Goal: Submit feedback/report problem: Provide input to the site owners about the experience or issues

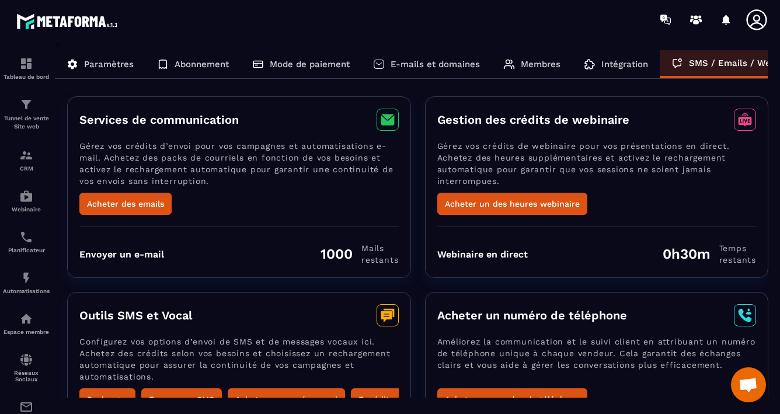
click at [752, 381] on span "Ouvrir le chat" at bounding box center [747, 386] width 19 height 16
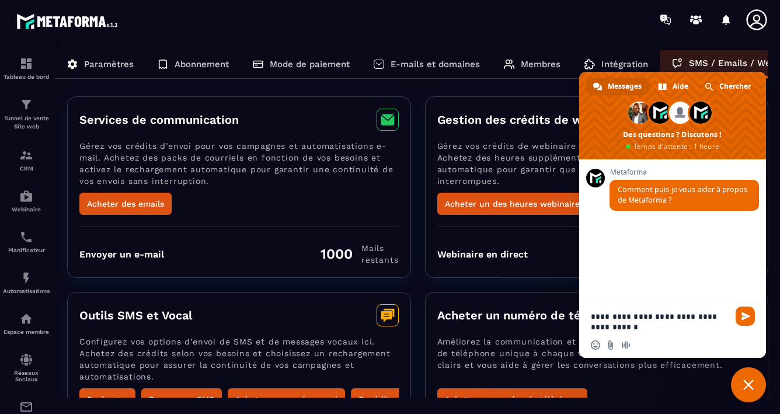
type textarea "**********"
drag, startPoint x: 733, startPoint y: 343, endPoint x: 680, endPoint y: 306, distance: 63.8
click at [680, 306] on div "**********" at bounding box center [672, 329] width 187 height 57
drag, startPoint x: 673, startPoint y: 326, endPoint x: 639, endPoint y: 299, distance: 43.7
click at [639, 299] on div "**********" at bounding box center [672, 258] width 187 height 198
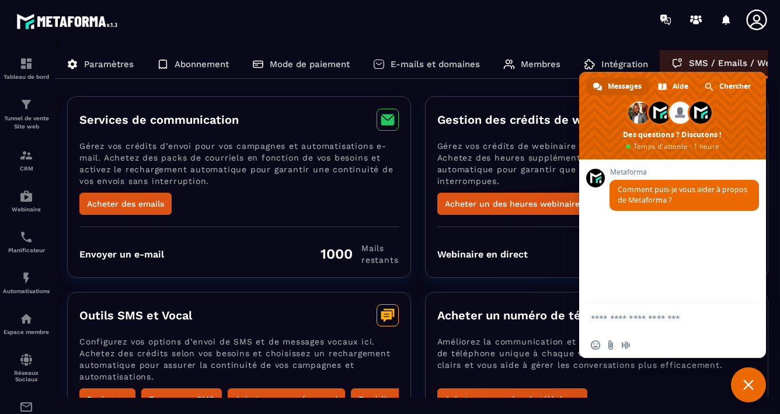
click at [750, 385] on span "Fermer le chat" at bounding box center [748, 384] width 11 height 11
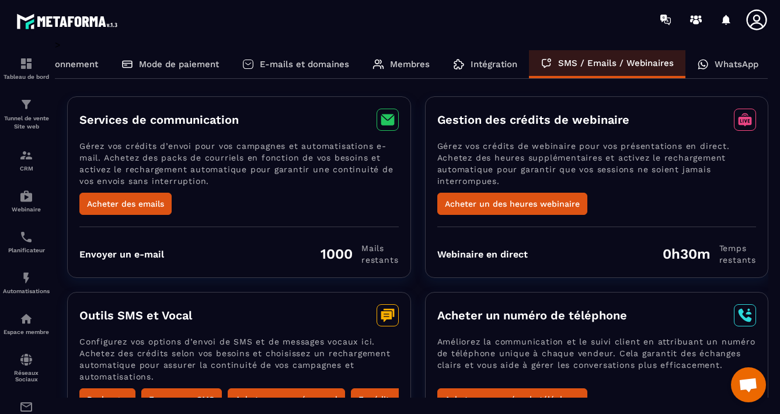
click at [731, 67] on p "WhatsApp" at bounding box center [736, 64] width 44 height 11
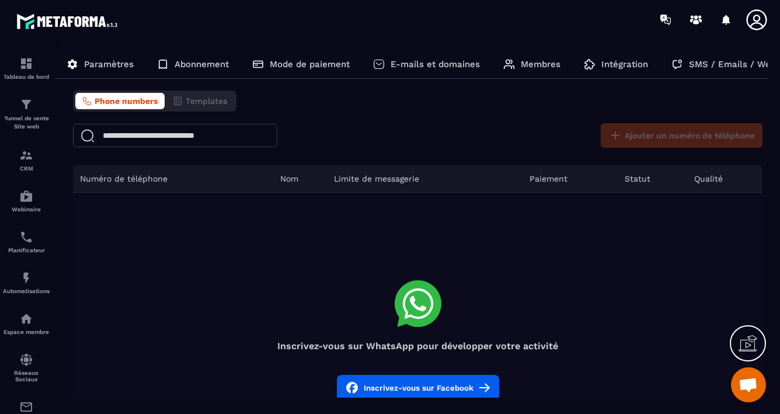
click at [749, 348] on icon at bounding box center [747, 343] width 19 height 19
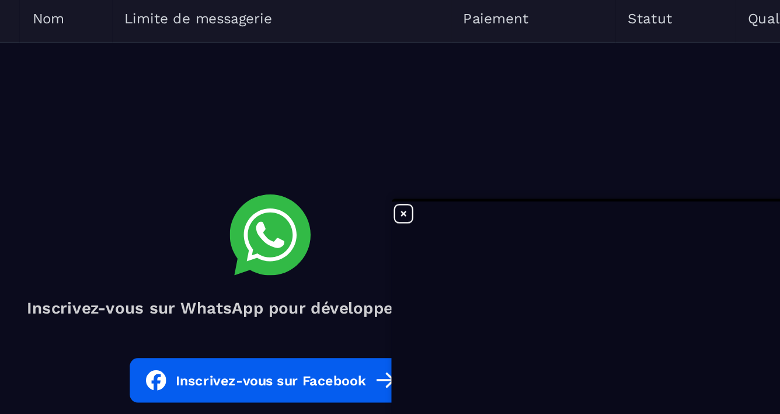
scroll to position [58, 0]
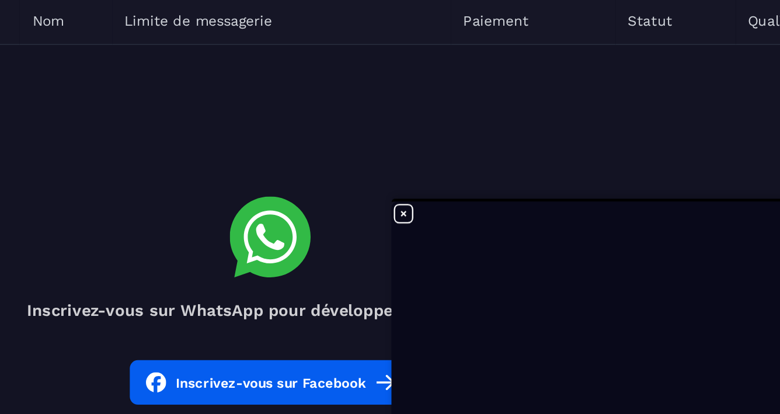
click at [417, 332] on button "Inscrivez-vous sur Facebook" at bounding box center [418, 330] width 162 height 26
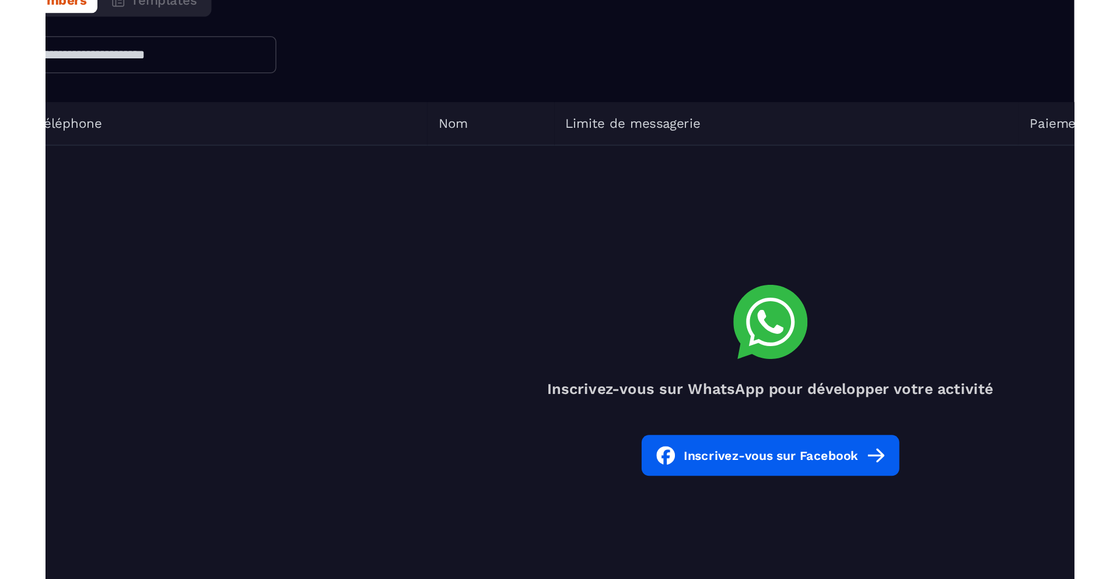
scroll to position [0, 0]
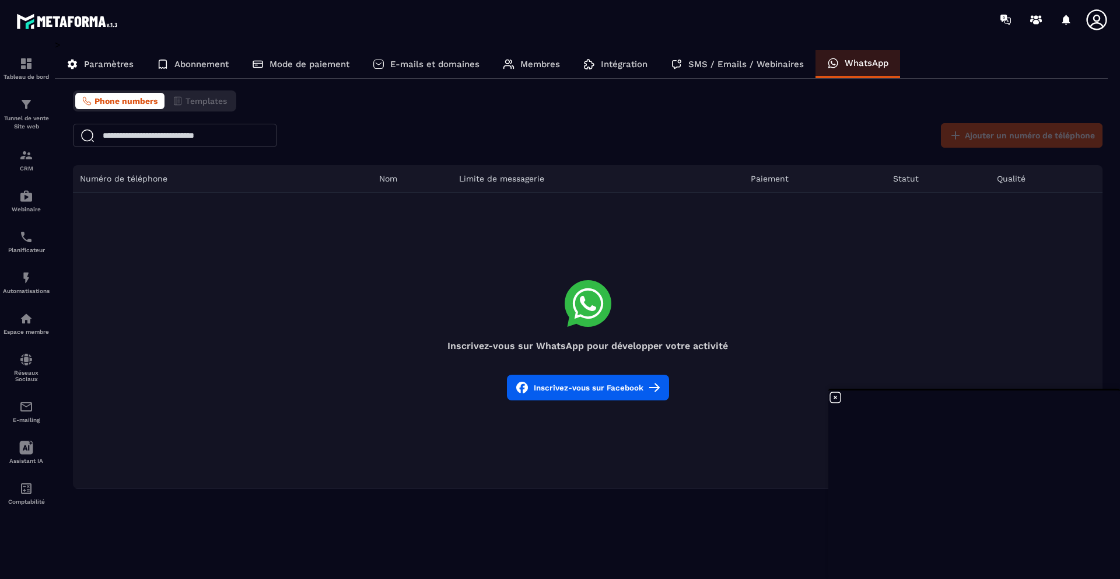
click at [586, 383] on button "Inscrivez-vous sur Facebook" at bounding box center [588, 388] width 162 height 26
click at [583, 387] on button "Inscrivez-vous sur Facebook" at bounding box center [588, 388] width 162 height 26
click at [779, 413] on div "> Paramètres Abonnement Mode de paiement E-mails et domaines Membres Intégratio…" at bounding box center [582, 300] width 1054 height 523
click at [779, 240] on td "Inscrivez-vous sur WhatsApp pour développer votre activité Inscrivez-vous sur F…" at bounding box center [588, 341] width 1030 height 296
click at [779, 398] on icon at bounding box center [835, 397] width 11 height 11
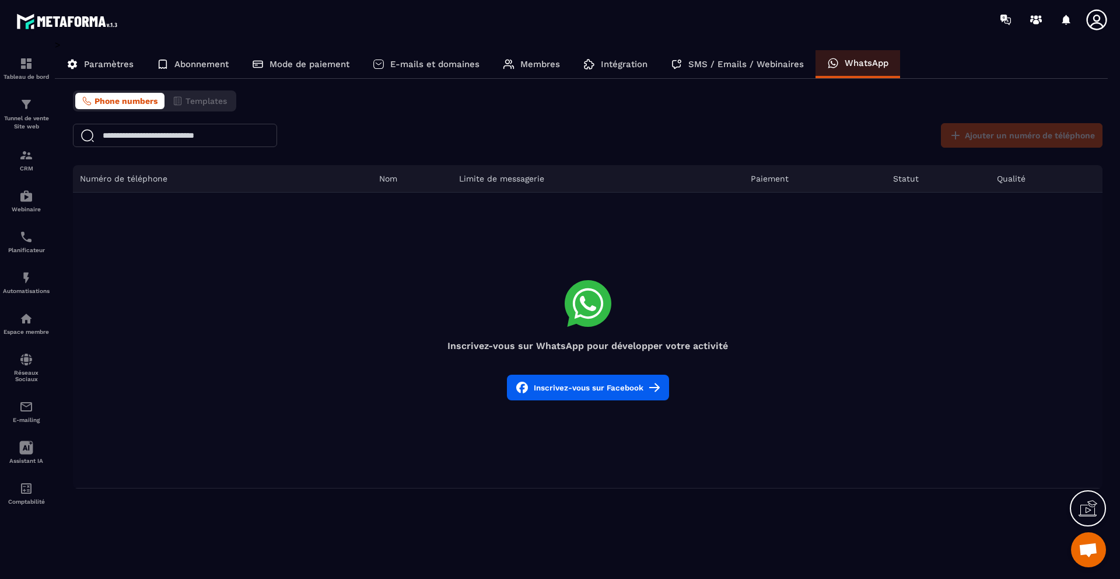
click at [779, 413] on icon at bounding box center [1088, 508] width 19 height 19
click at [770, 413] on div "> Paramètres Abonnement Mode de paiement E-mails et domaines Membres Intégratio…" at bounding box center [582, 300] width 1054 height 523
click at [779, 400] on icon at bounding box center [836, 397] width 14 height 14
click at [779, 413] on span "Ouvrir le chat" at bounding box center [1088, 551] width 19 height 16
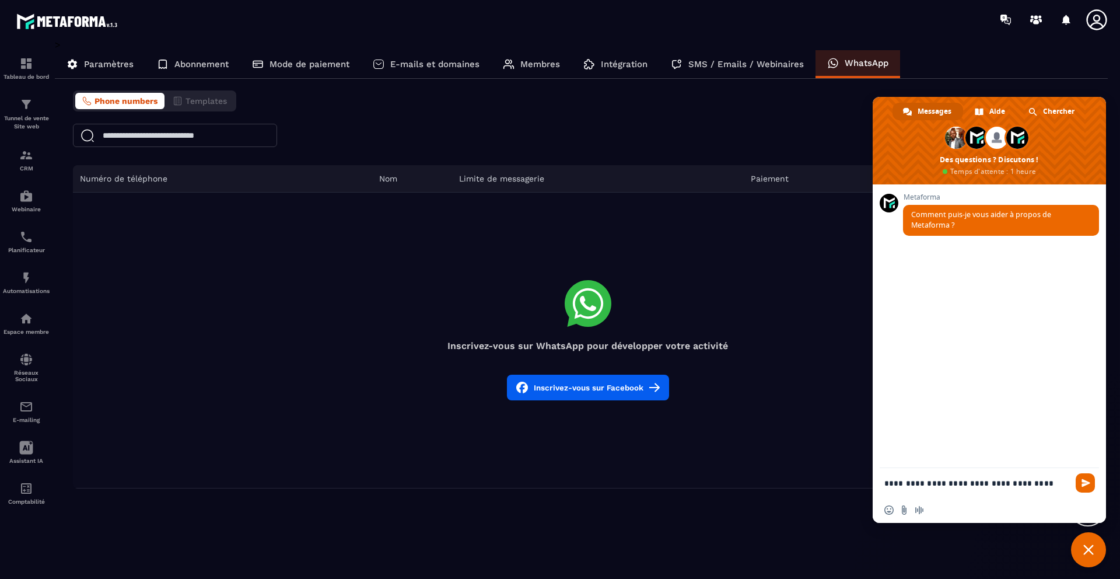
type textarea "**********"
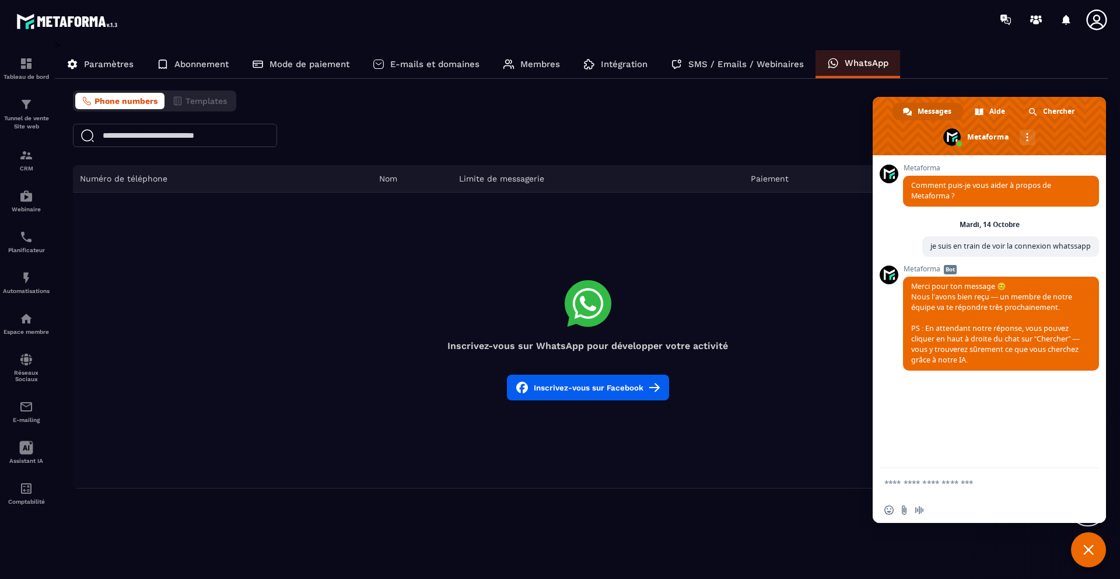
click at [779, 413] on textarea "Entrez votre message..." at bounding box center [977, 483] width 184 height 11
type textarea "*"
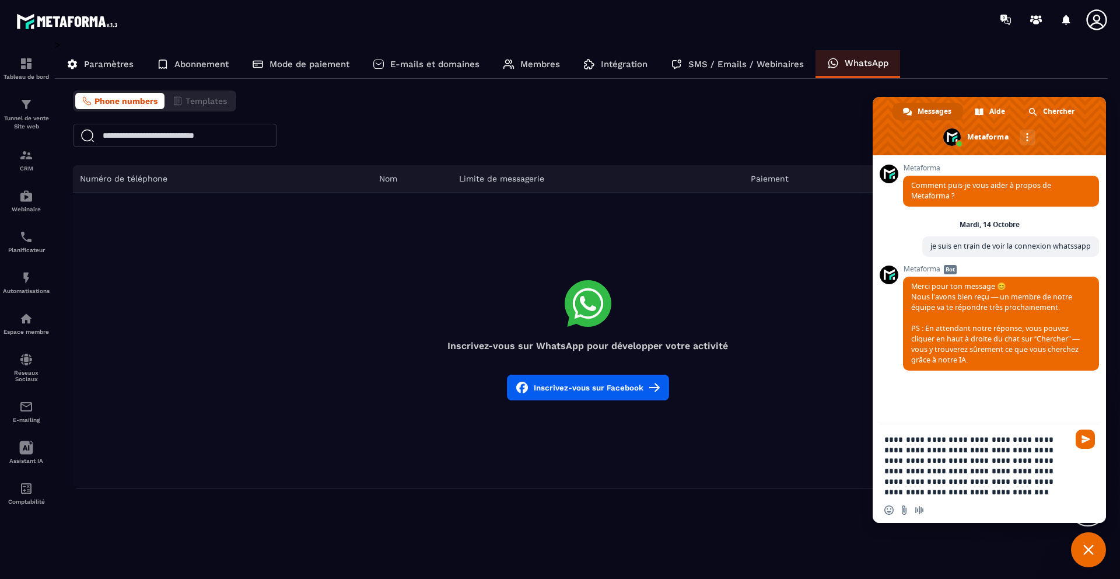
type textarea "**********"
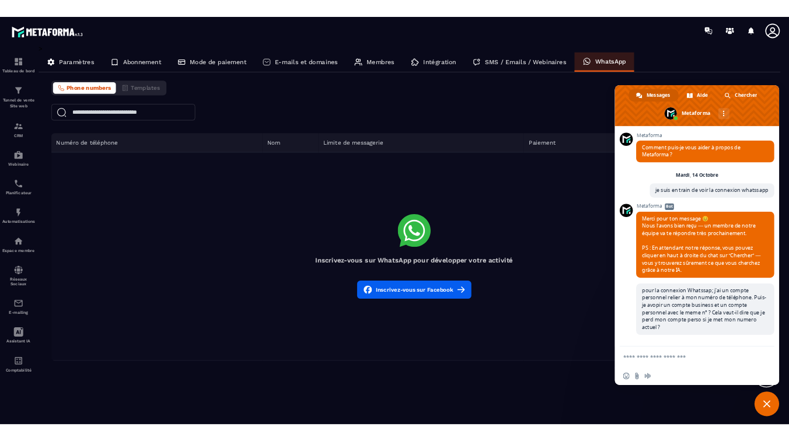
scroll to position [100, 0]
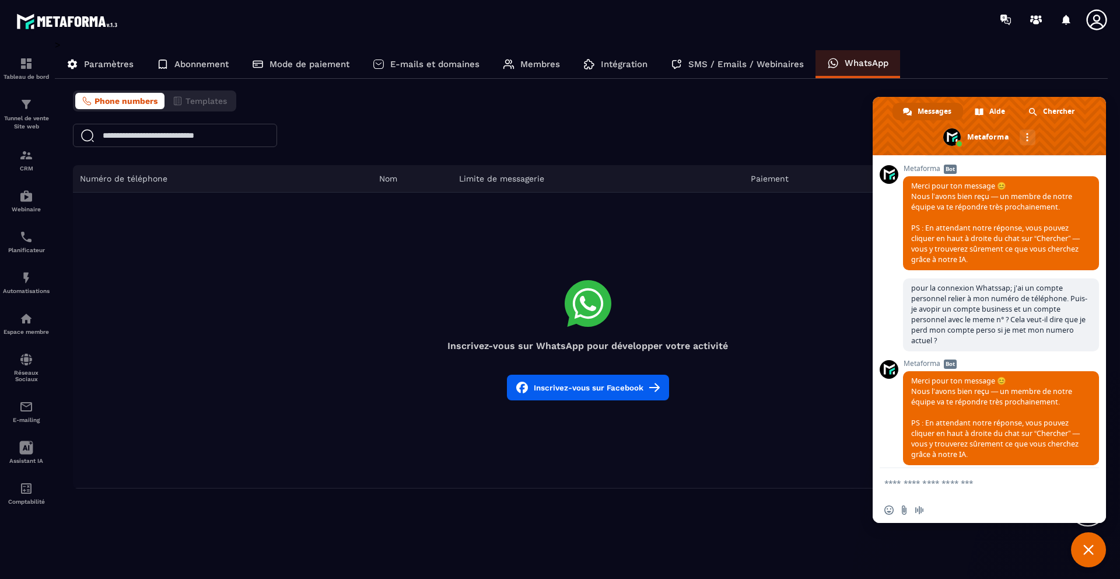
click at [614, 64] on p "Intégration" at bounding box center [624, 64] width 47 height 11
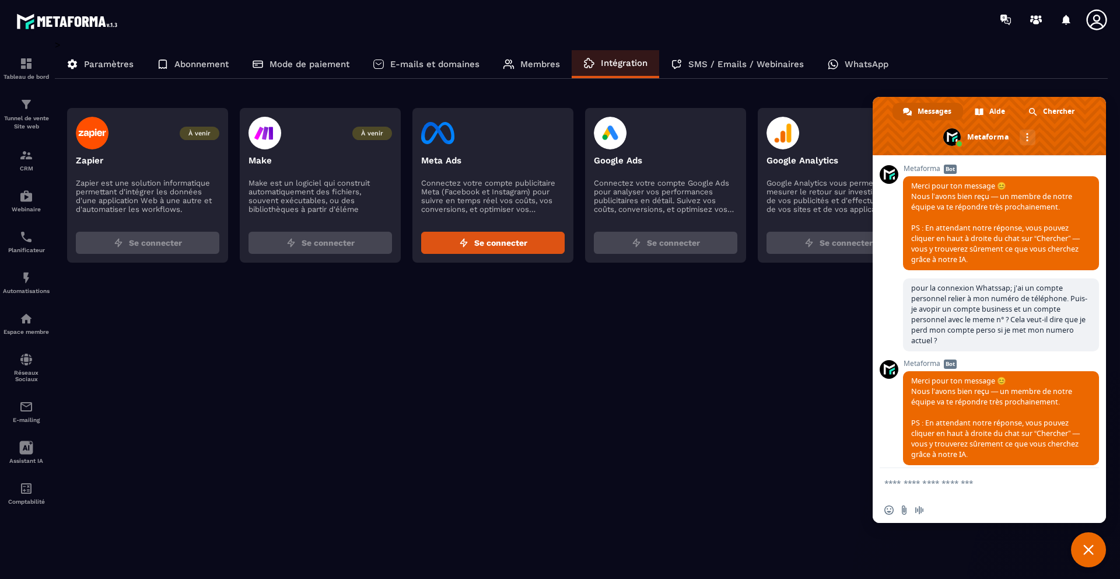
click at [779, 205] on p "Google Analytics vous permet de mesurer le retour sur investissement de vos pub…" at bounding box center [839, 196] width 144 height 35
click at [779, 246] on span "Se connecter" at bounding box center [846, 243] width 53 height 12
drag, startPoint x: 879, startPoint y: 106, endPoint x: 922, endPoint y: 350, distance: 247.7
click at [779, 350] on div "Messages Aide Chercher Metaforma Autres canaux Metaforma Comment puis-je vous a…" at bounding box center [989, 310] width 233 height 426
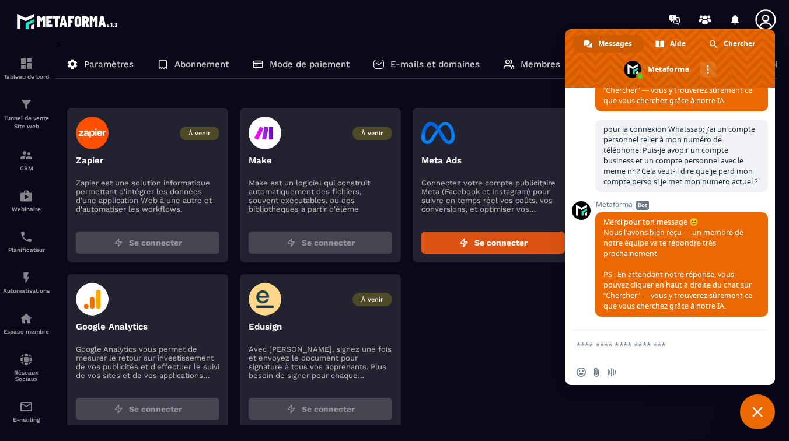
scroll to position [221, 0]
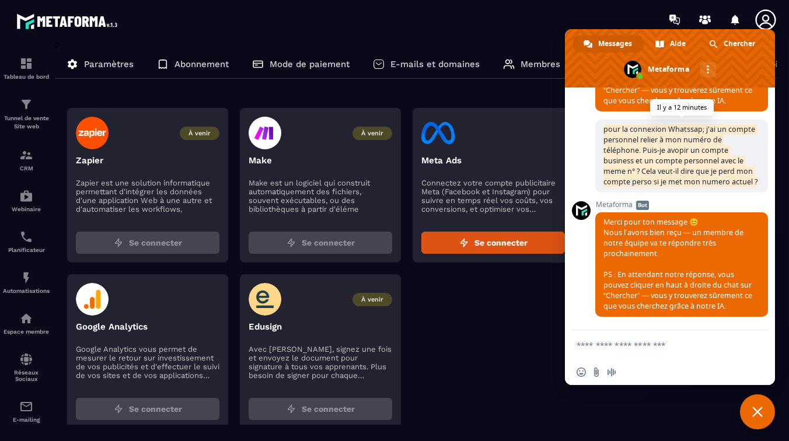
drag, startPoint x: 604, startPoint y: 124, endPoint x: 707, endPoint y: 182, distance: 118.1
click at [707, 182] on span "pour la connexion Whatssap; j'ai un compte personnel relier à mon numéro de tél…" at bounding box center [681, 156] width 173 height 73
copy span "pour la connexion Whatssap; j'ai un compte personnel relier à mon numéro de tél…"
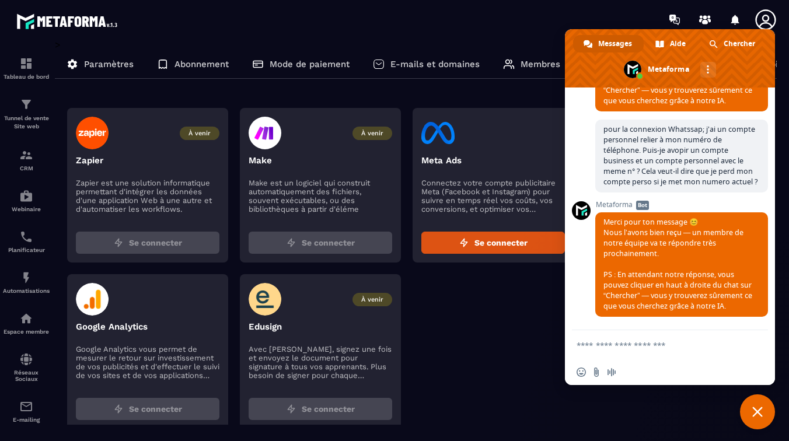
click at [606, 344] on textarea "Entrez votre message..." at bounding box center [656, 345] width 161 height 11
paste textarea "**********"
type textarea "**********"
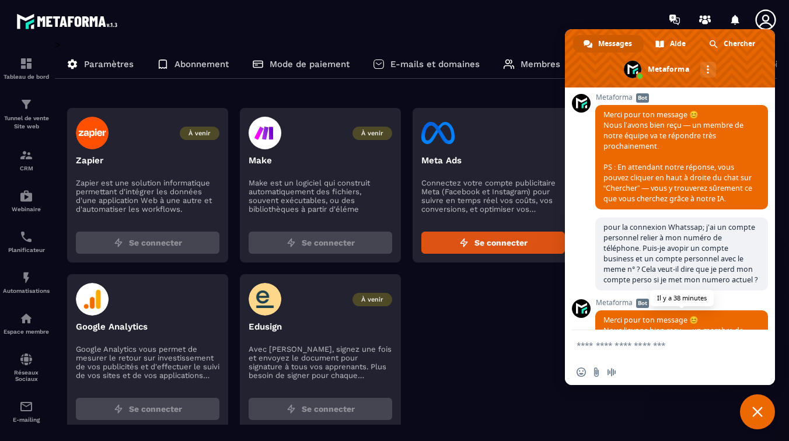
scroll to position [430, 0]
